Goal: Task Accomplishment & Management: Manage account settings

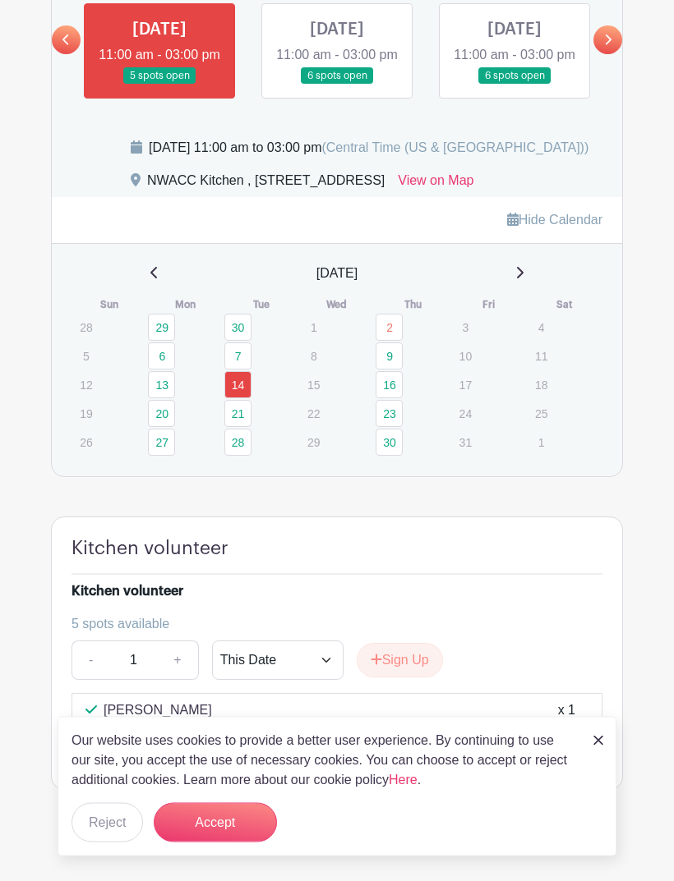
click at [206, 843] on button "Accept" at bounding box center [215, 822] width 123 height 39
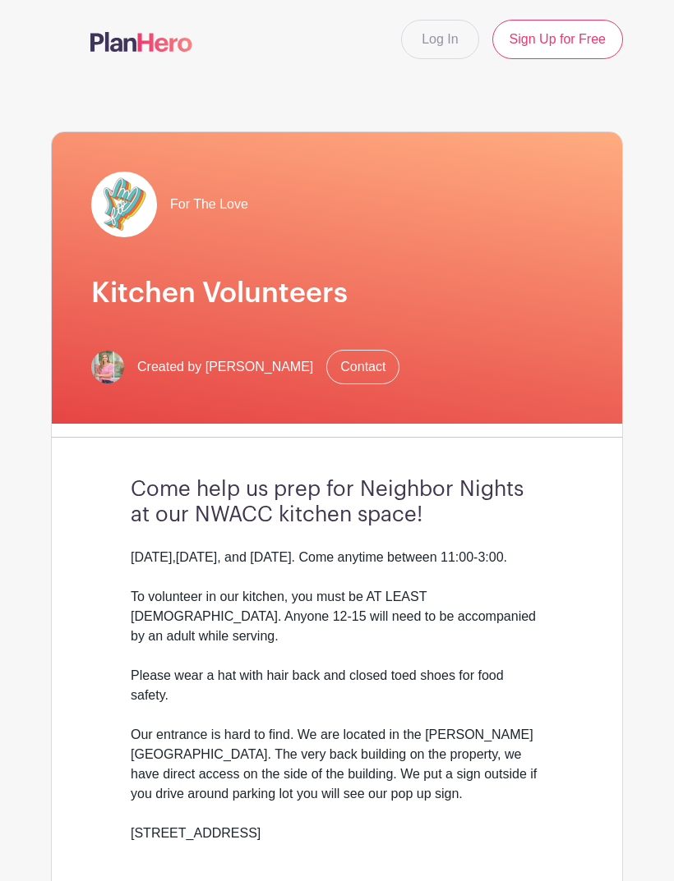
click at [441, 41] on link "Log In" at bounding box center [439, 39] width 77 height 39
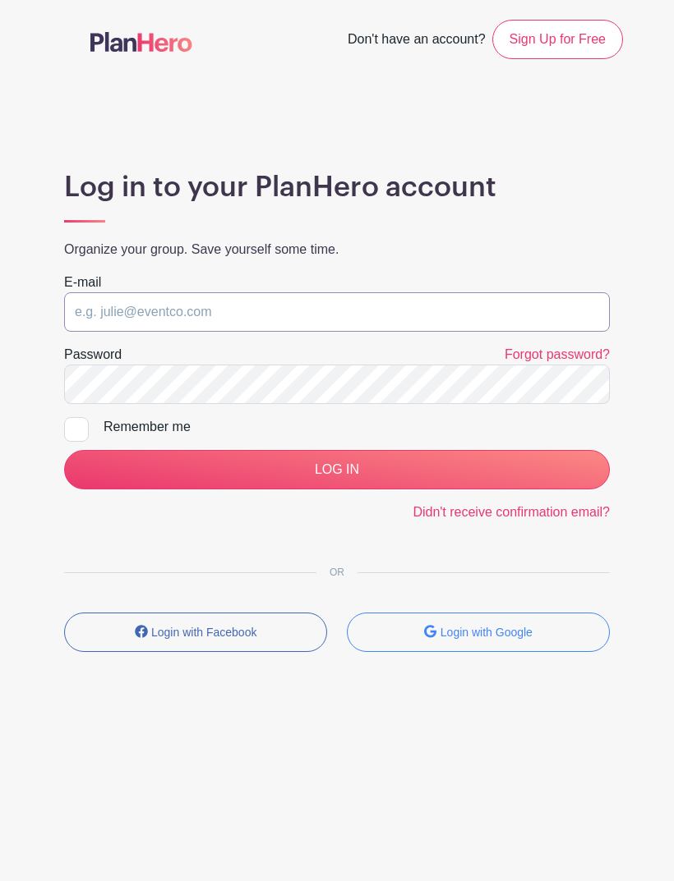
click at [322, 296] on input "email" at bounding box center [336, 311] width 545 height 39
type input "[EMAIL_ADDRESS][DOMAIN_NAME]"
click at [87, 434] on div at bounding box center [76, 429] width 25 height 25
click at [75, 428] on input "Remember me" at bounding box center [69, 422] width 11 height 11
checkbox input "true"
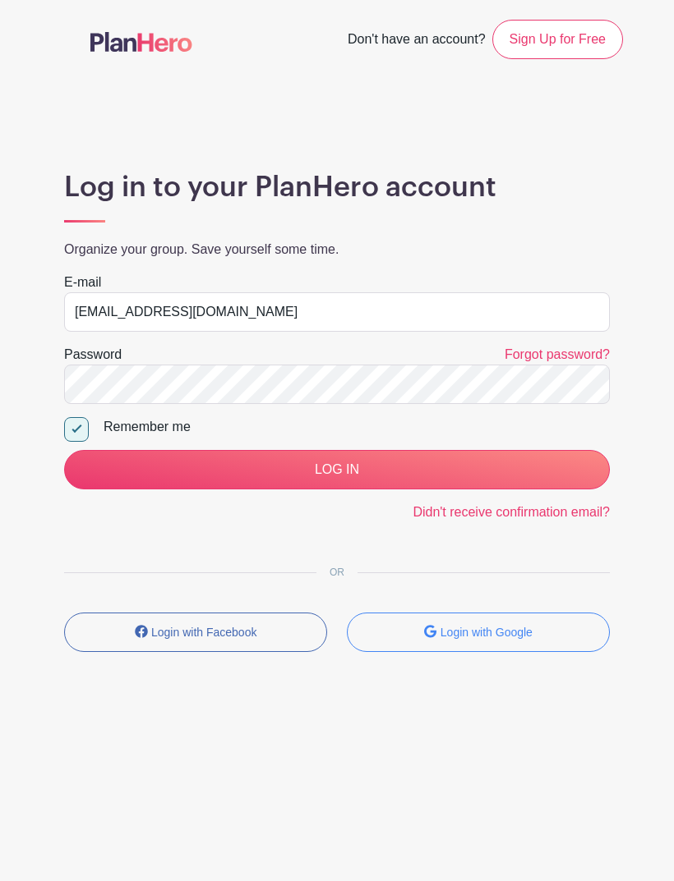
click at [356, 464] on input "LOG IN" at bounding box center [336, 469] width 545 height 39
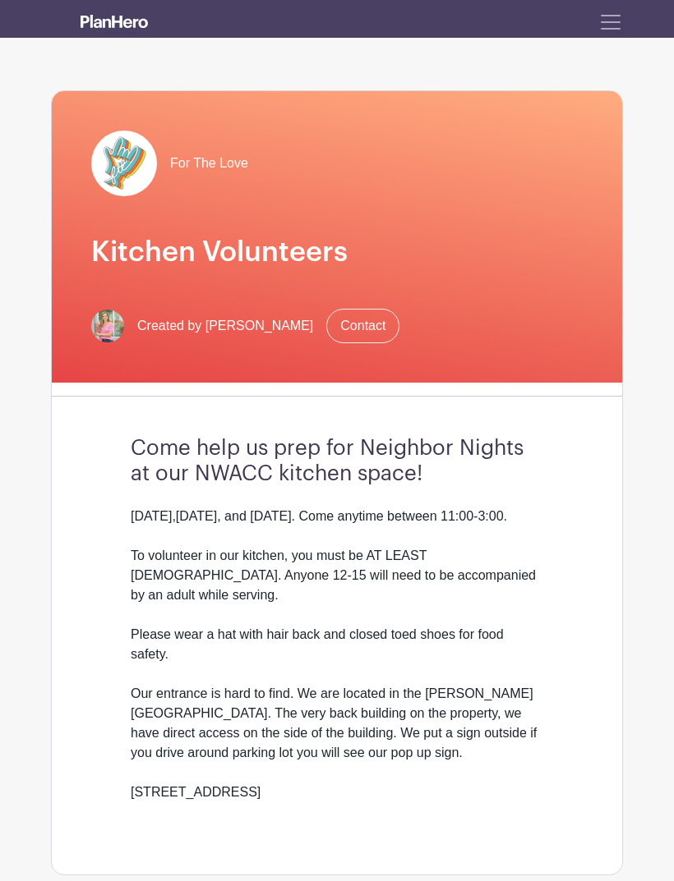
click at [609, 28] on span "Toggle navigation" at bounding box center [610, 22] width 25 height 25
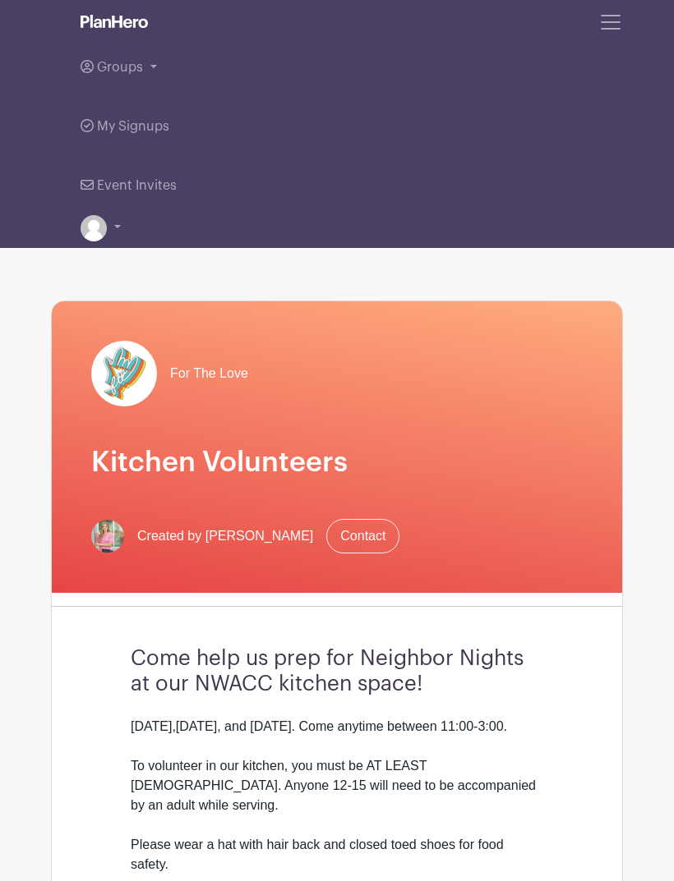
click at [104, 122] on span "My Signups" at bounding box center [133, 126] width 72 height 13
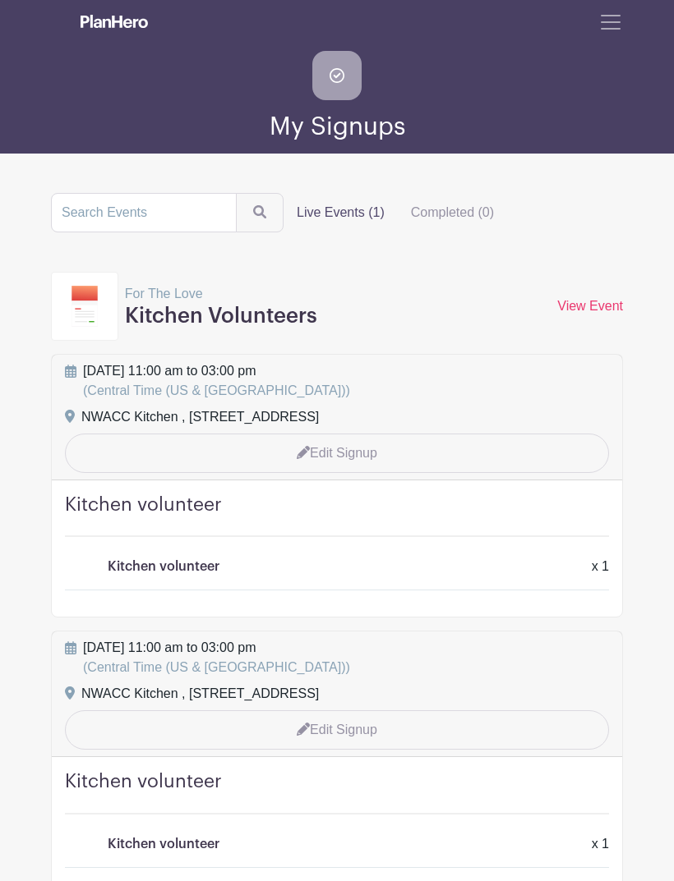
click at [365, 453] on link "Edit Signup" at bounding box center [337, 453] width 544 height 39
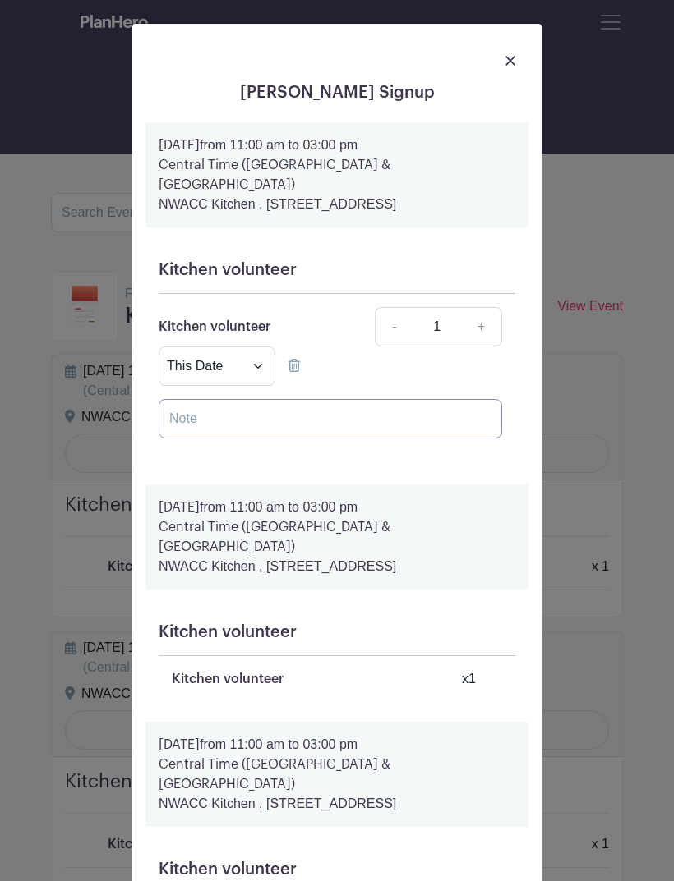
click at [243, 416] on input "text" at bounding box center [330, 418] width 343 height 39
type input "Sick"
click at [290, 365] on icon at bounding box center [293, 365] width 11 height 13
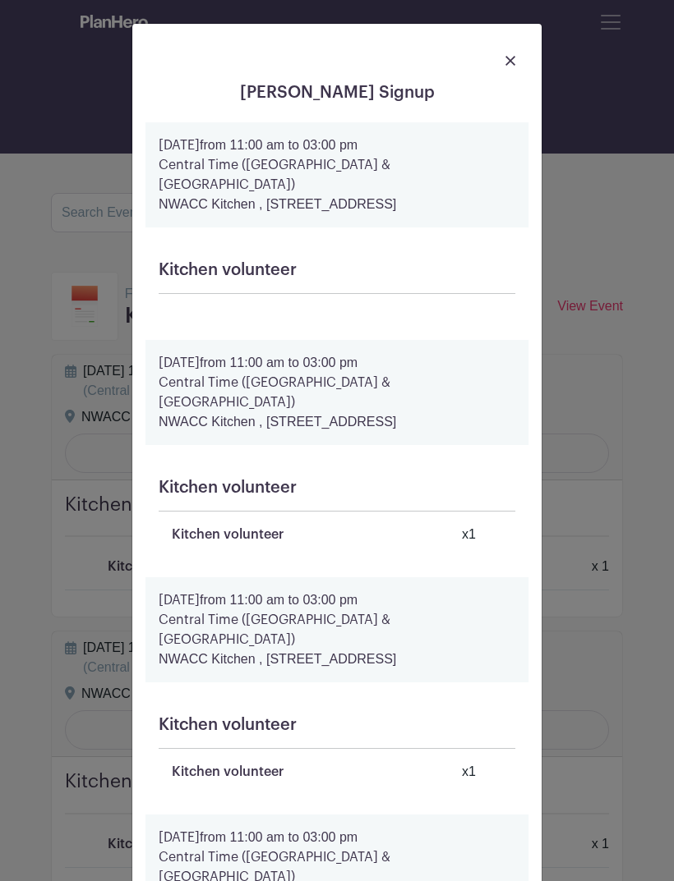
click at [512, 52] on link at bounding box center [510, 60] width 10 height 20
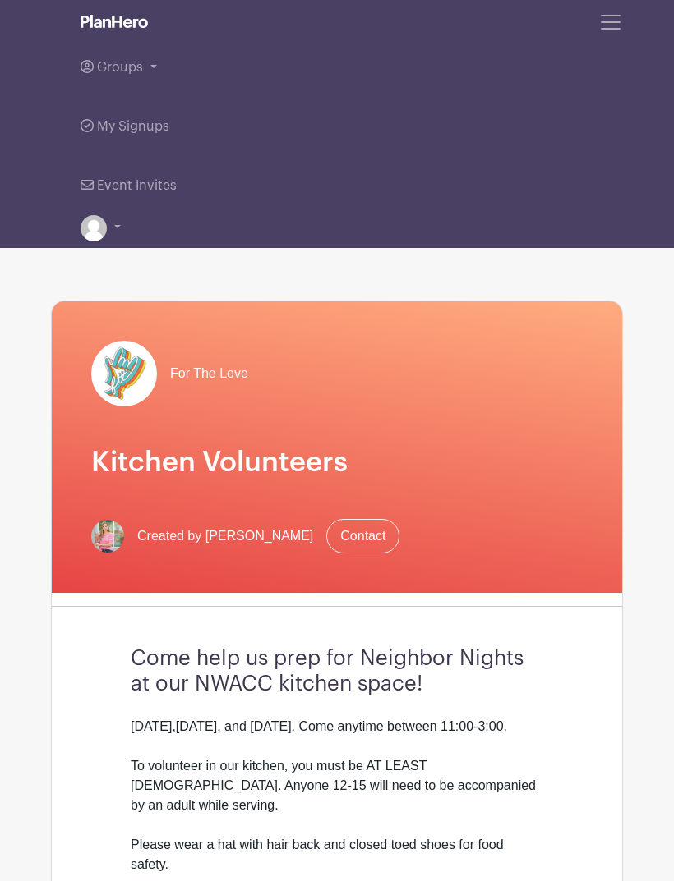
click at [111, 126] on span "My Signups" at bounding box center [133, 126] width 72 height 13
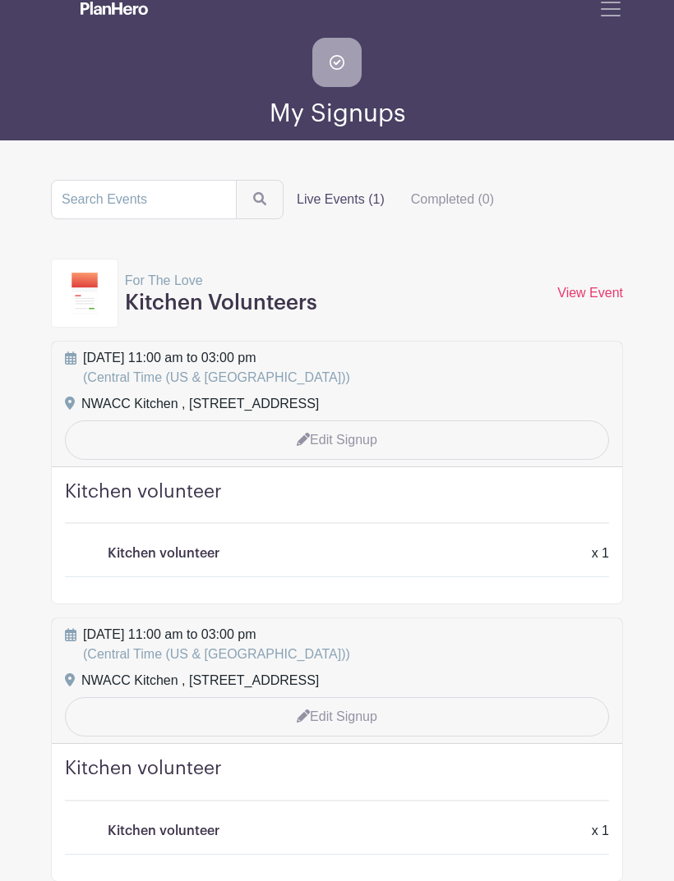
scroll to position [13, 0]
click at [330, 438] on link "Edit Signup" at bounding box center [337, 440] width 544 height 39
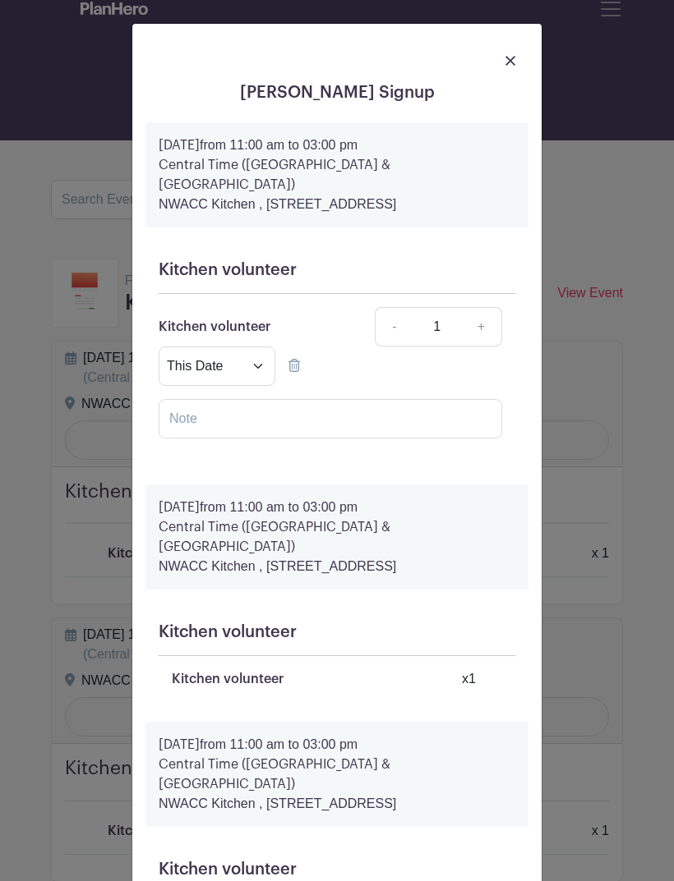
scroll to position [0, 0]
click at [285, 411] on input "text" at bounding box center [330, 418] width 343 height 39
type input "Sick"
click at [269, 366] on select "This Date Select Dates" at bounding box center [217, 366] width 117 height 39
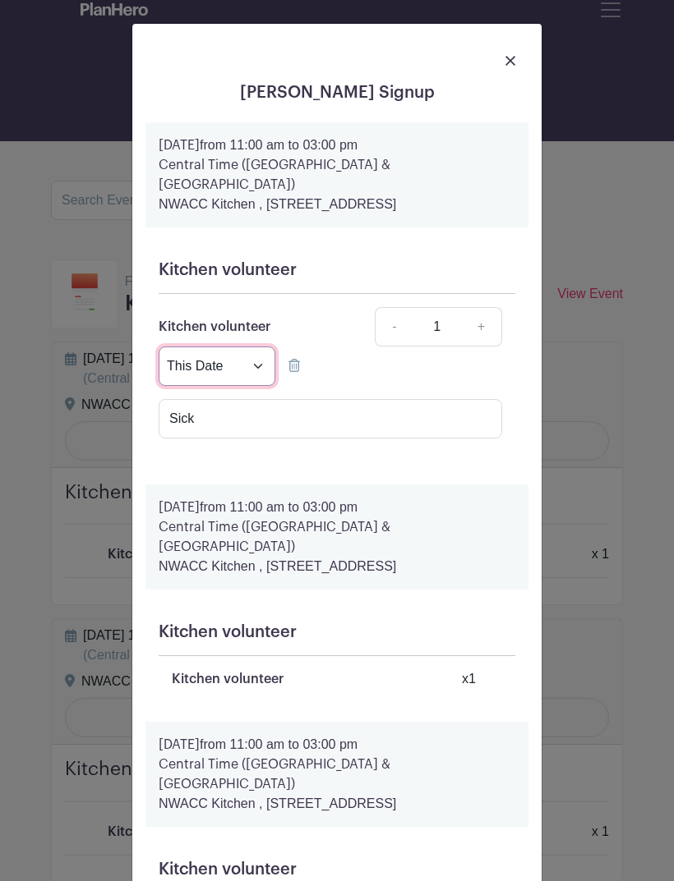
scroll to position [13, 0]
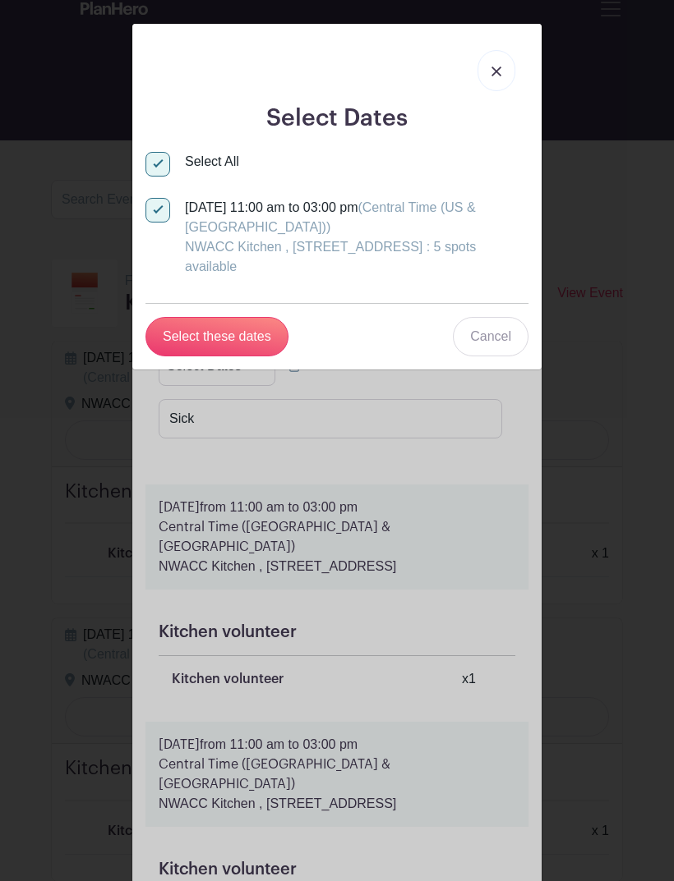
click at [236, 333] on button "Select these dates" at bounding box center [216, 336] width 143 height 39
select select "this_date"
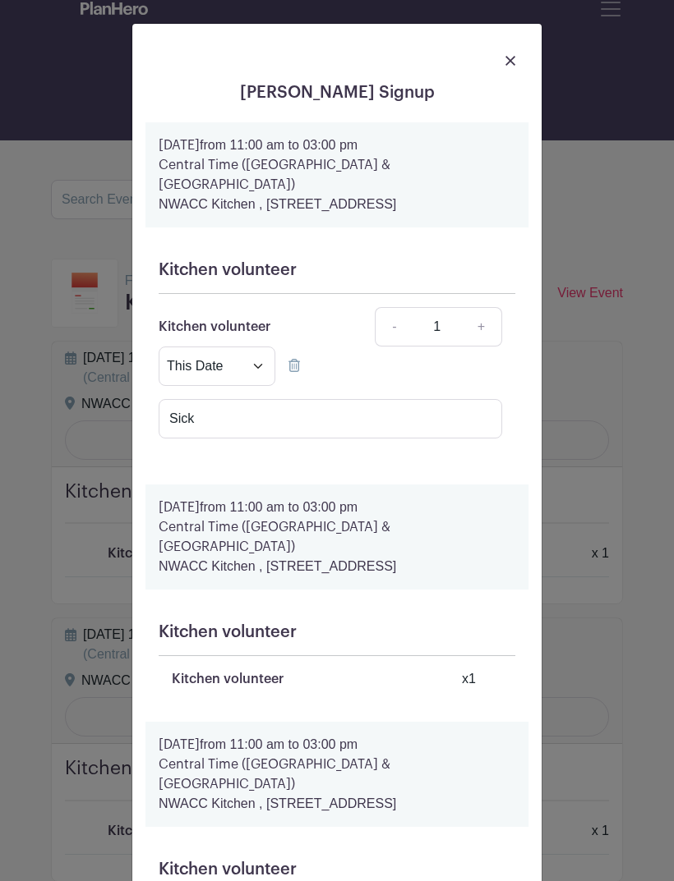
click at [291, 366] on icon at bounding box center [293, 365] width 11 height 13
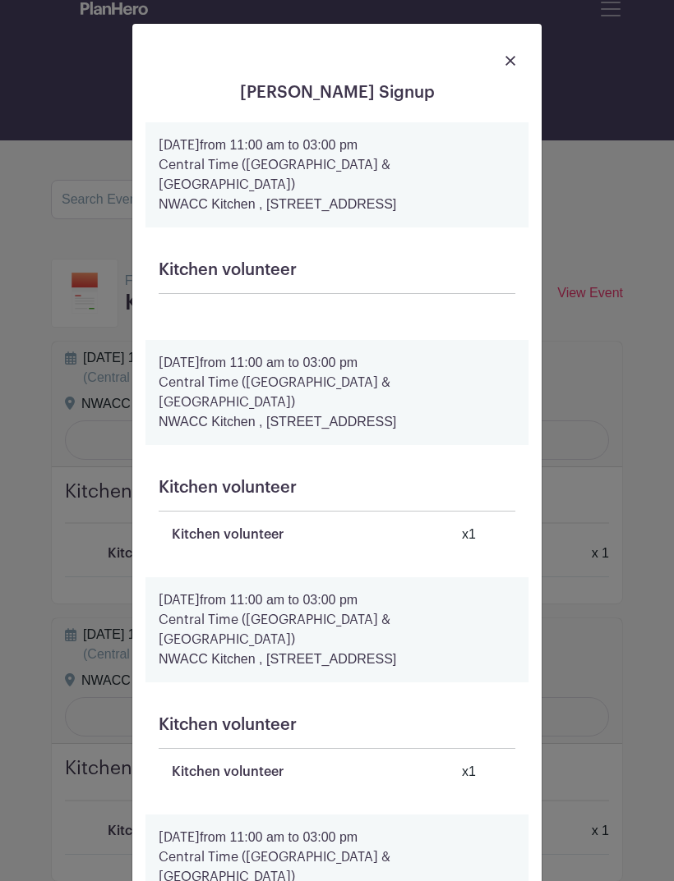
click at [514, 58] on img at bounding box center [510, 61] width 10 height 10
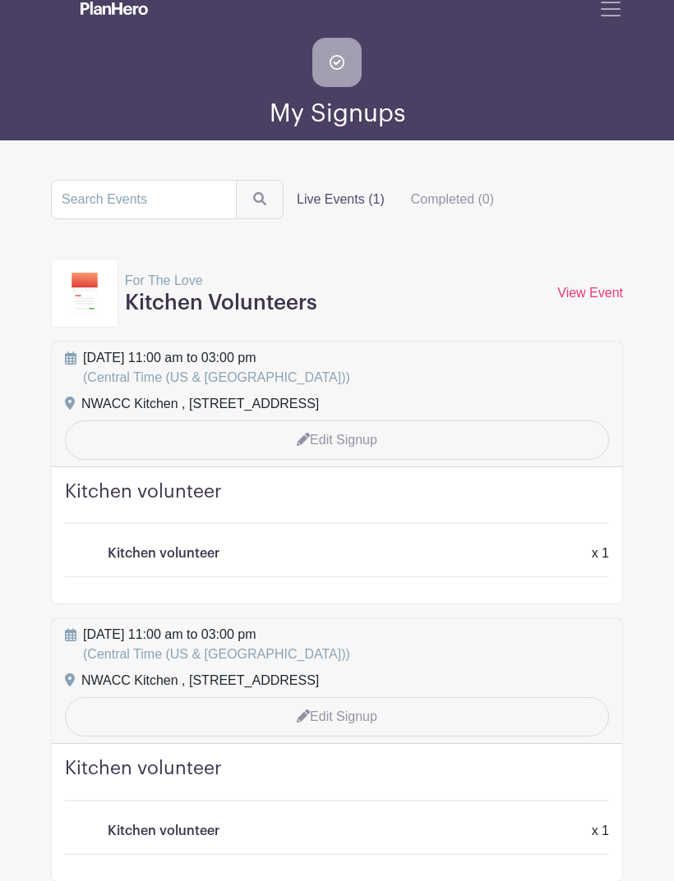
scroll to position [0, 0]
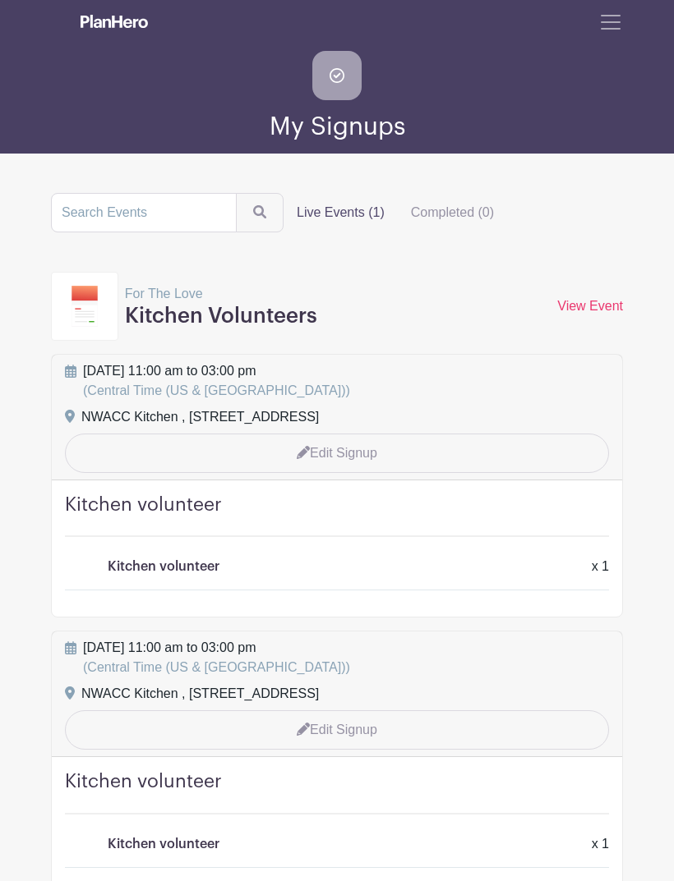
click at [355, 448] on link "Edit Signup" at bounding box center [337, 453] width 544 height 39
